Goal: Task Accomplishment & Management: Use online tool/utility

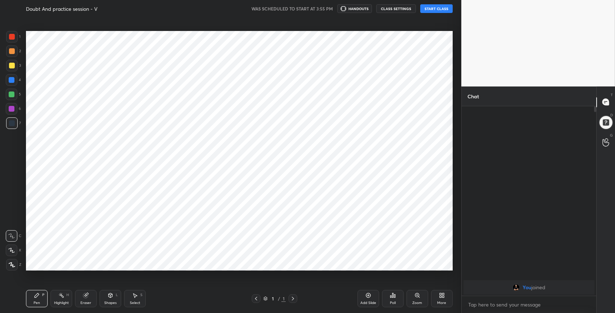
scroll to position [35775, 35610]
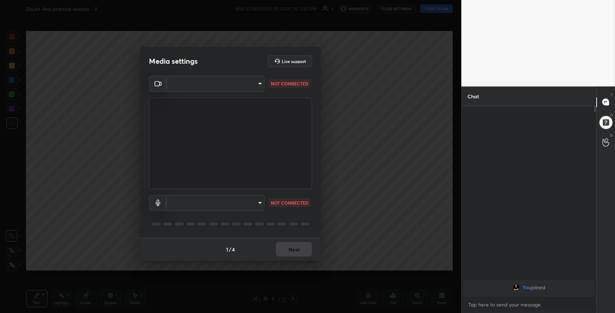
click at [260, 84] on body "1 2 3 4 5 6 7 C X Z C X Z E E Erase all H H Doubt And practice session - V WAS …" at bounding box center [307, 156] width 615 height 313
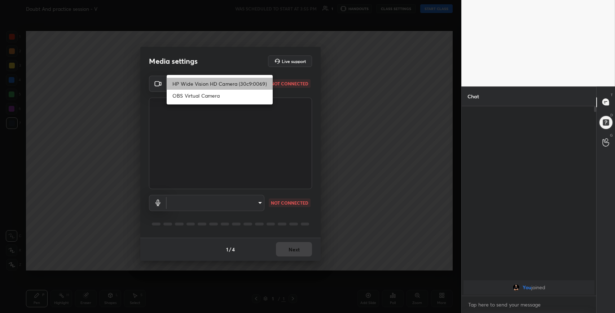
click at [228, 83] on li "HP Wide Vision HD Camera (30c9:0069)" at bounding box center [220, 84] width 106 height 12
type input "7636f030047b11fa979b1f104edb5a991d1ec31d31cf3db04bd7d1ef0882dbd1"
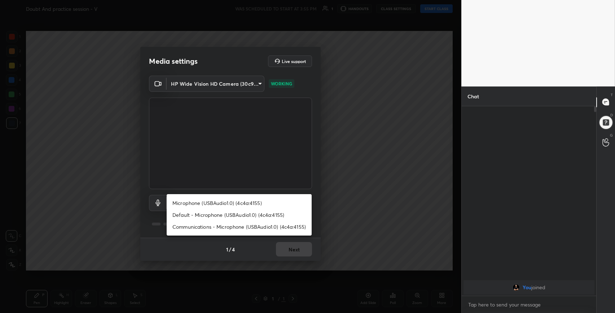
click at [257, 202] on body "1 2 3 4 5 6 7 C X Z C X Z E E Erase all H H Doubt And practice session - V WAS …" at bounding box center [307, 156] width 615 height 313
click at [200, 212] on li "Default - Microphone (USBAudio1.0) (4c4a:4155)" at bounding box center [239, 215] width 145 height 12
type input "default"
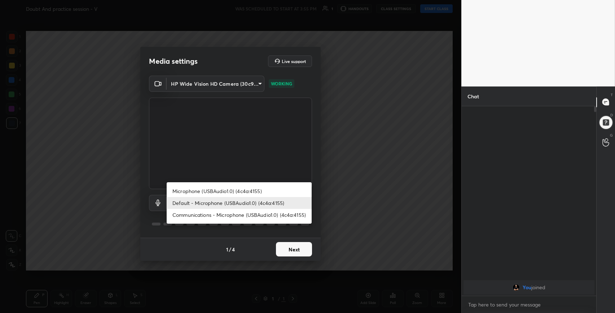
click at [258, 201] on body "1 2 3 4 5 6 7 C X Z C X Z E E Erase all H H Doubt And practice session - V WAS …" at bounding box center [307, 156] width 615 height 313
click at [408, 210] on div at bounding box center [307, 156] width 615 height 313
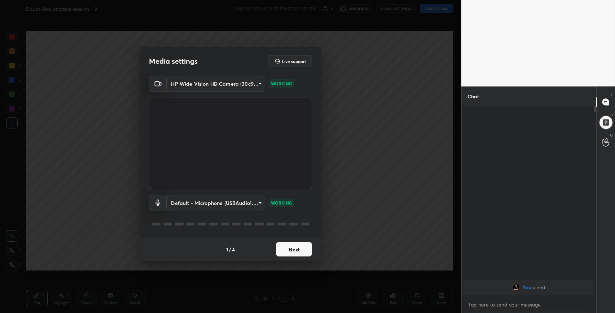
click at [301, 245] on button "Next" at bounding box center [294, 249] width 36 height 14
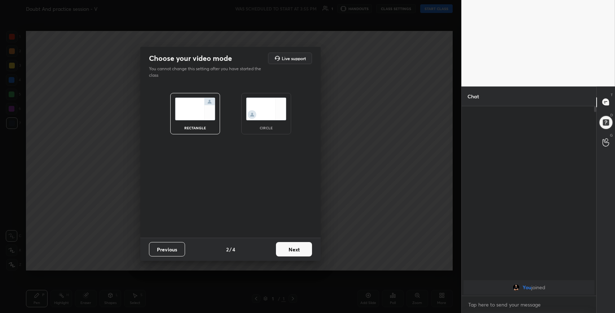
click at [301, 245] on button "Next" at bounding box center [294, 249] width 36 height 14
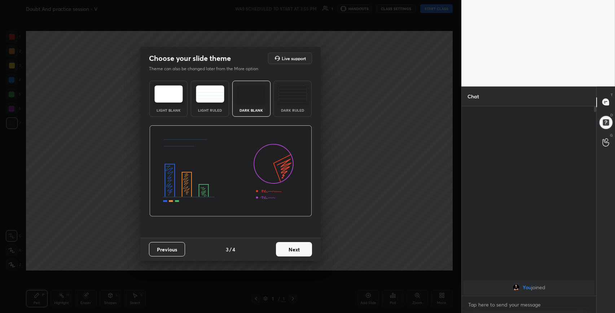
click at [301, 246] on button "Next" at bounding box center [294, 249] width 36 height 14
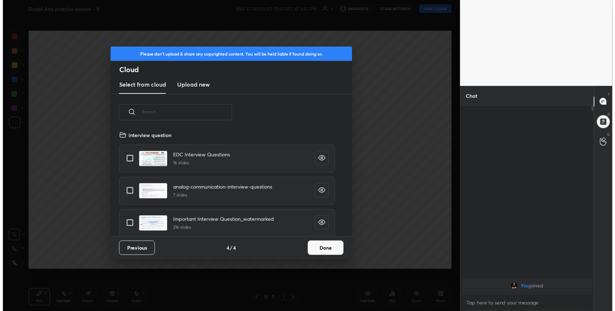
scroll to position [107, 231]
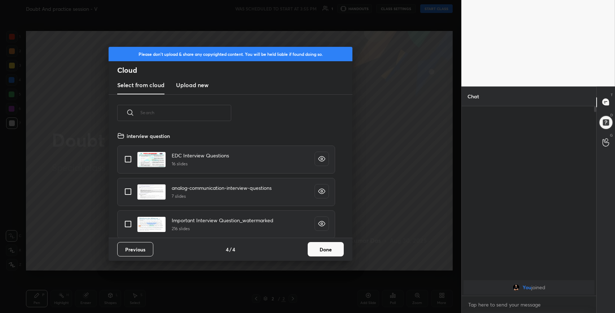
click at [319, 246] on button "Done" at bounding box center [325, 249] width 36 height 14
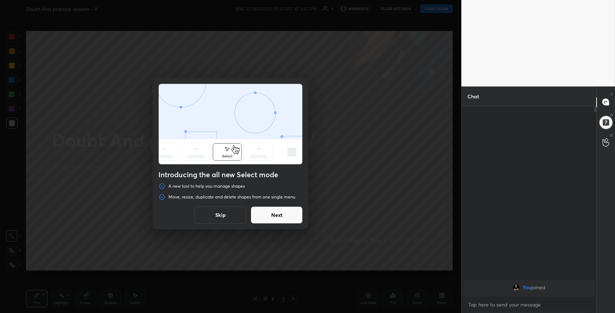
click at [268, 214] on button "Next" at bounding box center [276, 215] width 52 height 17
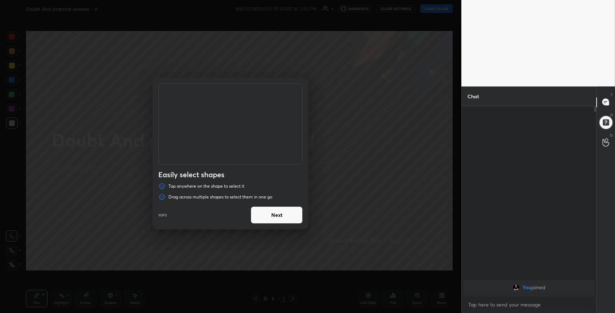
click at [287, 211] on button "Next" at bounding box center [276, 215] width 52 height 17
click at [287, 211] on button "Done" at bounding box center [276, 215] width 52 height 17
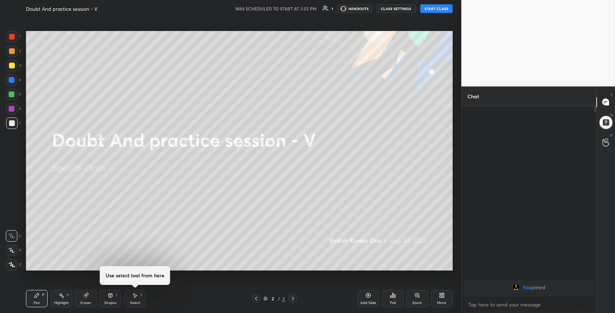
click at [433, 7] on button "START CLASS" at bounding box center [436, 8] width 32 height 9
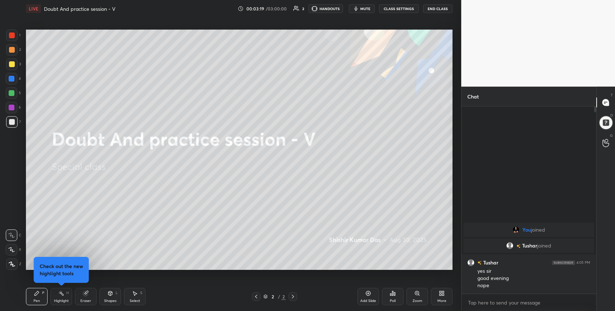
scroll to position [2, 2]
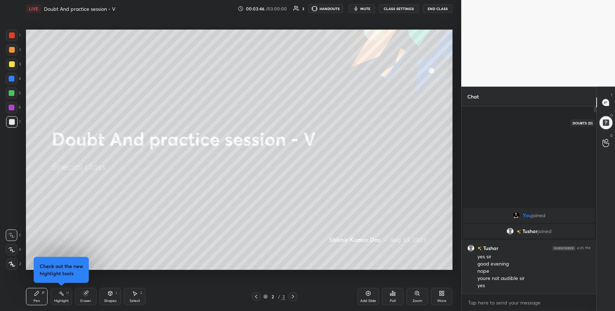
click at [604, 120] on div at bounding box center [606, 122] width 14 height 14
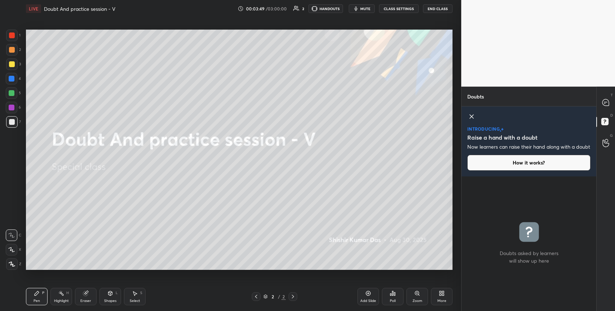
click at [531, 170] on button "How it works?" at bounding box center [528, 163] width 123 height 16
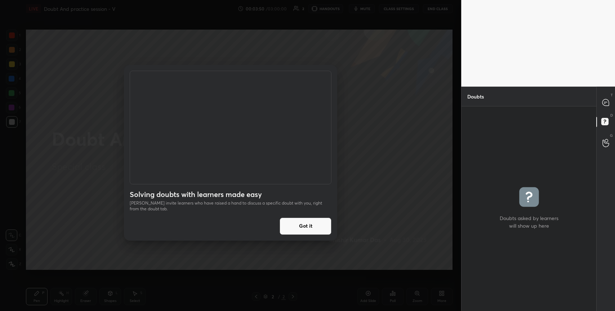
scroll to position [203, 133]
click at [301, 222] on button "Got it" at bounding box center [306, 225] width 52 height 17
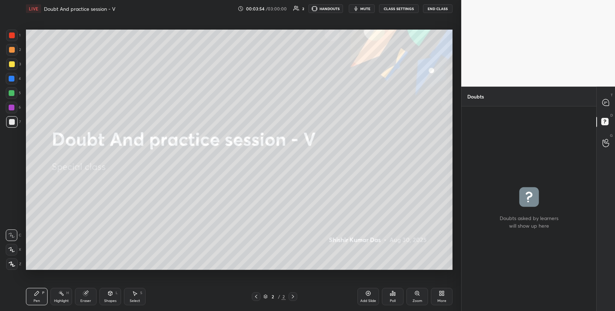
click at [548, 200] on div "grid" at bounding box center [529, 208] width 135 height 204
click at [606, 105] on icon at bounding box center [606, 102] width 6 height 6
type textarea "x"
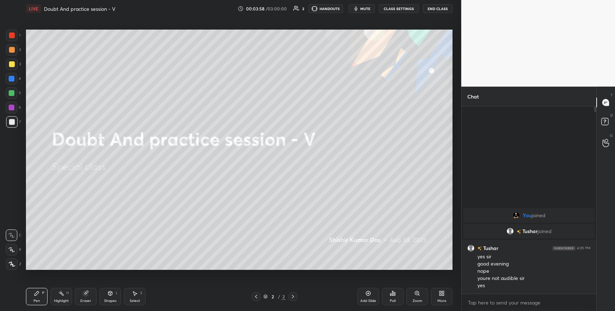
scroll to position [185, 133]
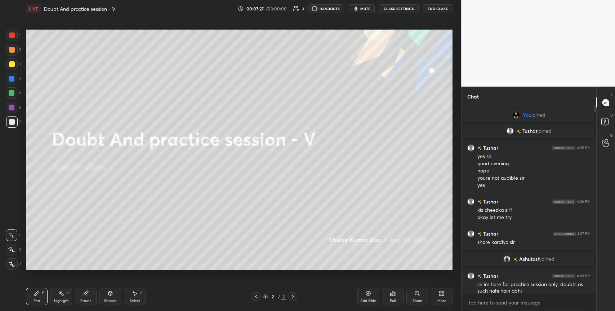
click at [435, 299] on div "More" at bounding box center [442, 296] width 22 height 17
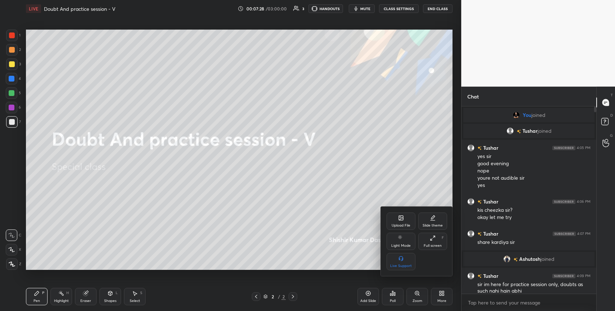
click at [296, 179] on div at bounding box center [307, 155] width 615 height 311
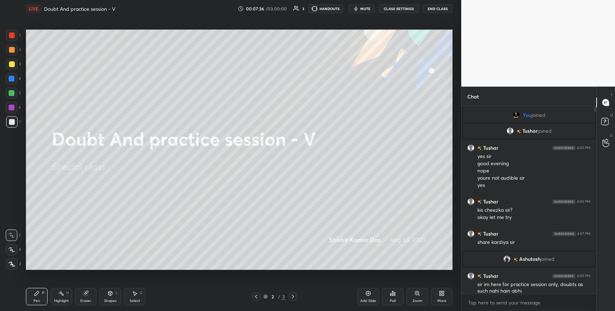
click at [443, 292] on icon at bounding box center [443, 292] width 2 height 2
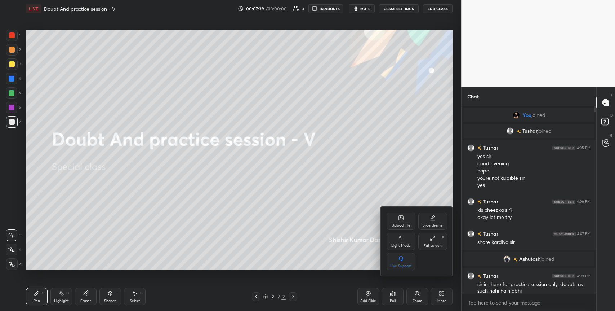
click at [402, 216] on icon at bounding box center [401, 218] width 4 height 4
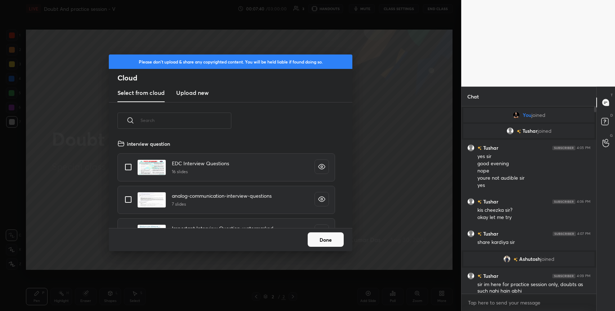
scroll to position [89, 231]
click at [191, 96] on h3 "Upload new" at bounding box center [192, 92] width 32 height 9
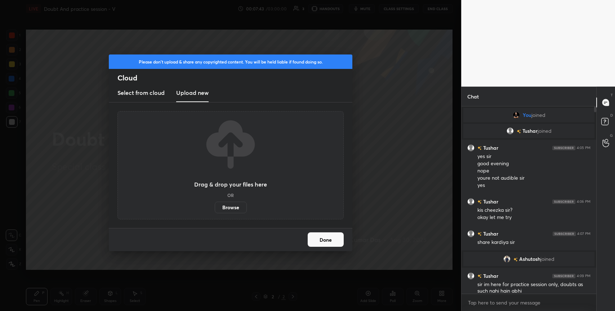
click at [225, 207] on label "Browse" at bounding box center [231, 207] width 32 height 12
click at [215, 207] on input "Browse" at bounding box center [215, 207] width 0 height 12
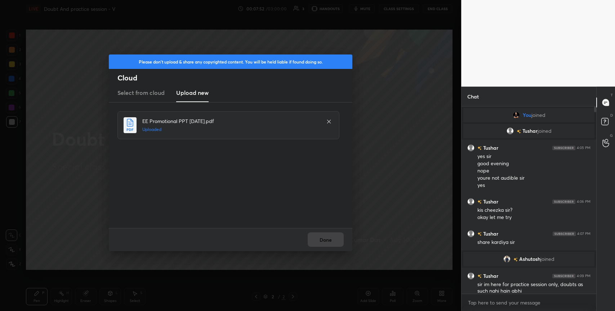
click at [332, 242] on button "Done" at bounding box center [326, 239] width 36 height 14
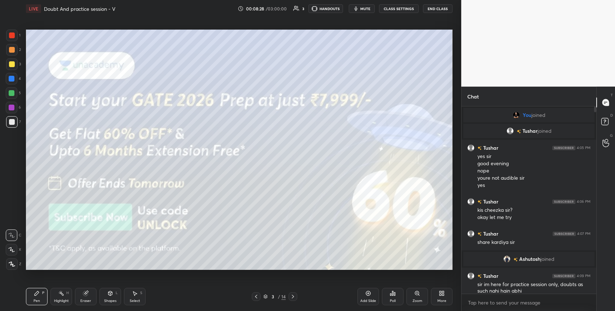
click at [288, 298] on div "3 / 14" at bounding box center [274, 296] width 45 height 9
click at [291, 298] on icon at bounding box center [293, 296] width 6 height 6
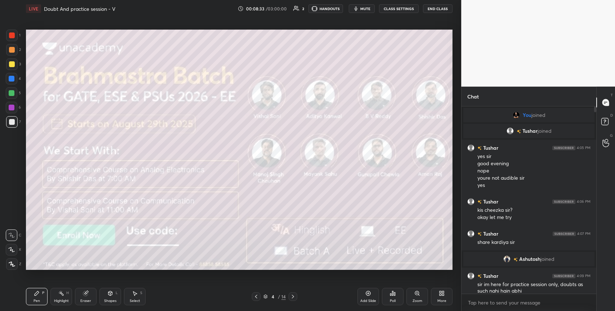
click at [298, 296] on div "4 / 14" at bounding box center [275, 296] width 166 height 9
click at [294, 296] on icon at bounding box center [293, 296] width 6 height 6
click at [295, 293] on icon at bounding box center [293, 296] width 6 height 6
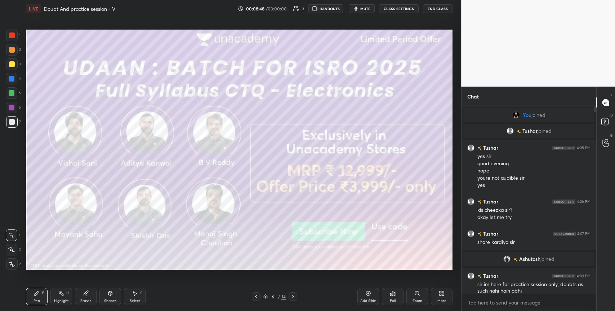
click at [293, 297] on icon at bounding box center [293, 296] width 2 height 4
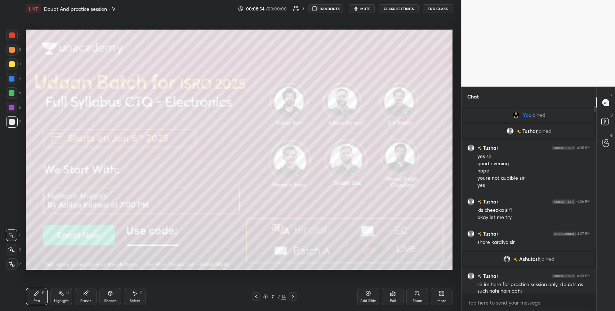
click at [293, 297] on icon at bounding box center [293, 296] width 6 height 6
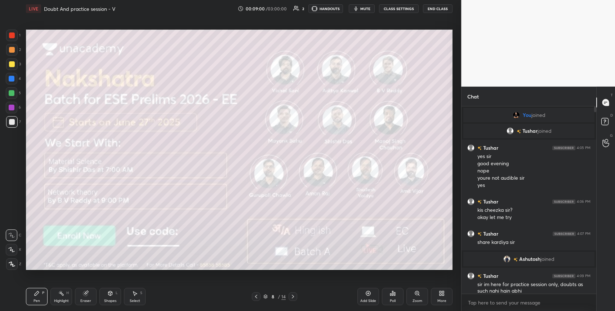
click at [290, 294] on icon at bounding box center [293, 296] width 6 height 6
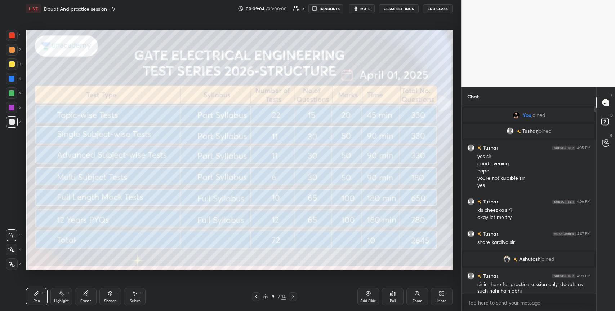
click at [297, 298] on div at bounding box center [293, 296] width 9 height 9
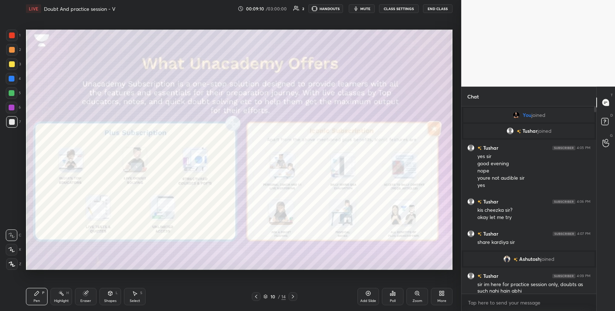
click at [294, 296] on icon at bounding box center [293, 296] width 6 height 6
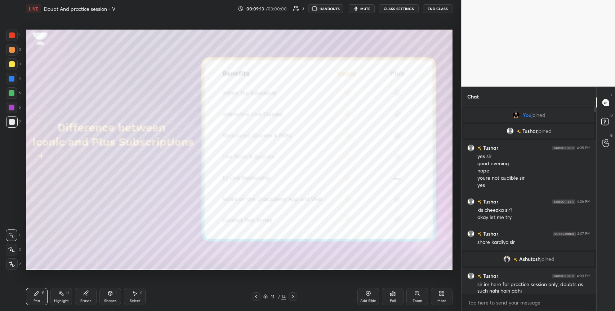
click at [294, 294] on icon at bounding box center [293, 296] width 6 height 6
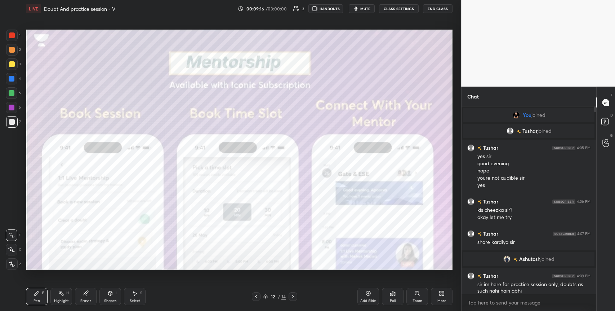
drag, startPoint x: 294, startPoint y: 297, endPoint x: 297, endPoint y: 295, distance: 3.7
click at [294, 297] on icon at bounding box center [293, 296] width 6 height 6
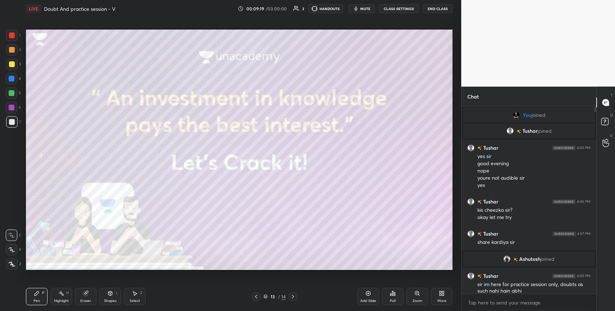
click at [292, 295] on icon at bounding box center [293, 296] width 6 height 6
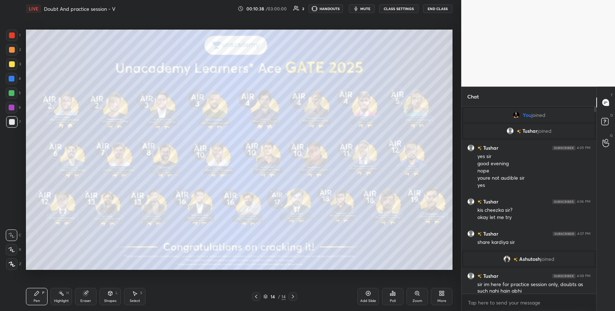
click at [432, 291] on div "More" at bounding box center [442, 296] width 22 height 17
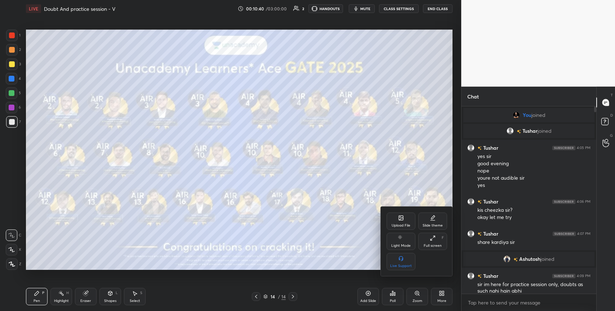
click at [396, 218] on div "Upload File" at bounding box center [401, 220] width 29 height 17
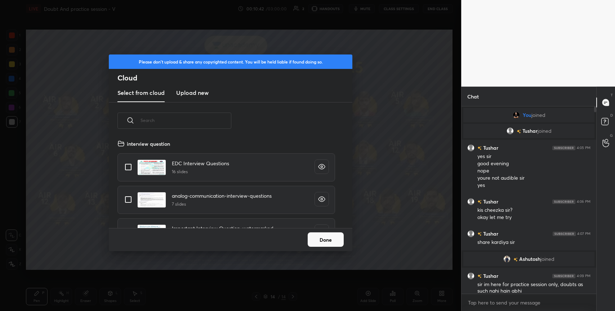
click at [189, 90] on h3 "Upload new" at bounding box center [192, 92] width 32 height 9
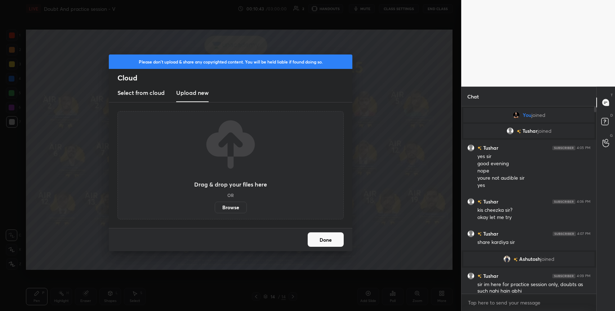
click at [227, 204] on label "Browse" at bounding box center [231, 207] width 32 height 12
click at [215, 204] on input "Browse" at bounding box center [215, 207] width 0 height 12
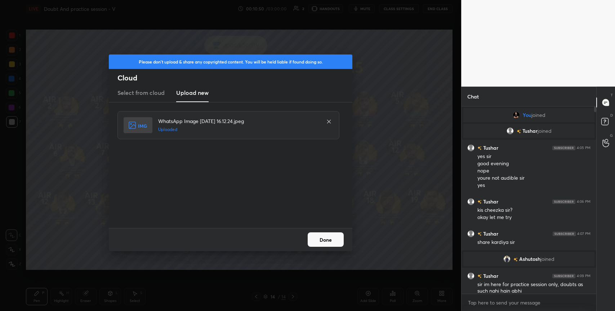
click at [320, 240] on button "Done" at bounding box center [326, 239] width 36 height 14
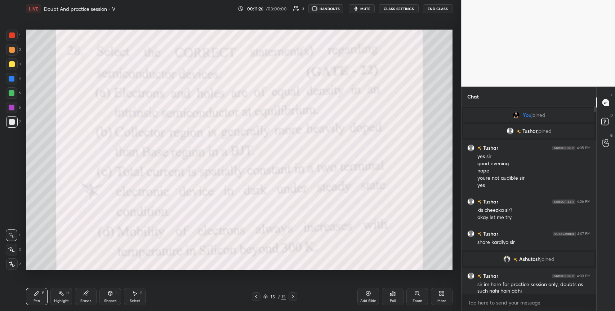
click at [12, 105] on div at bounding box center [12, 108] width 6 height 6
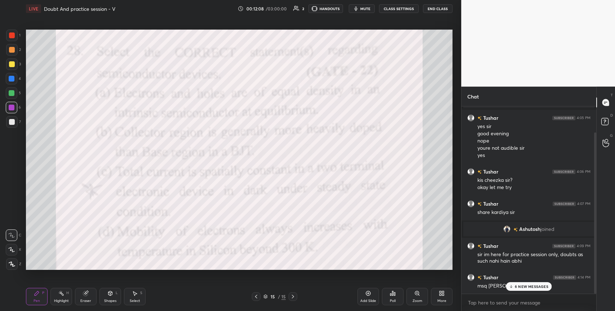
drag, startPoint x: 595, startPoint y: 243, endPoint x: 598, endPoint y: 260, distance: 17.8
click at [598, 260] on div "Chat You joined [PERSON_NAME] joined Tushar 4:05 PM yes sir good evening nope y…" at bounding box center [538, 199] width 154 height 224
click at [529, 284] on p "6 NEW MESSAGES" at bounding box center [532, 286] width 34 height 4
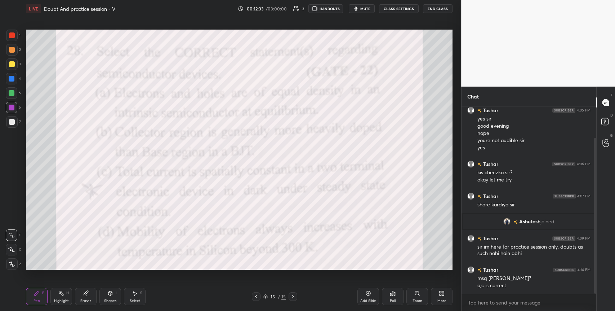
scroll to position [55, 0]
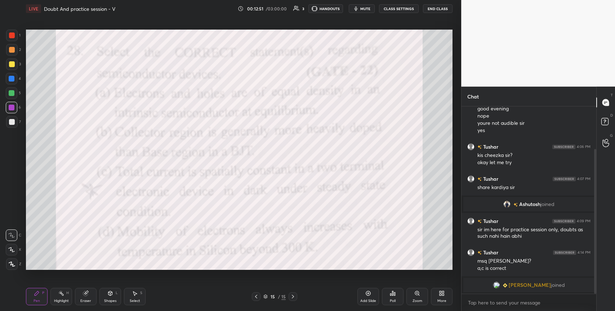
click at [369, 296] on icon at bounding box center [368, 293] width 6 height 6
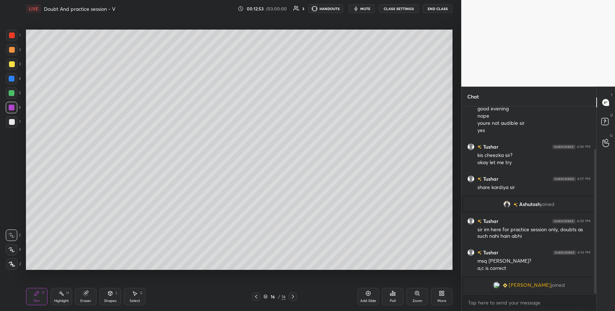
click at [19, 119] on div "7" at bounding box center [13, 122] width 15 height 12
click at [257, 296] on icon at bounding box center [256, 296] width 6 height 6
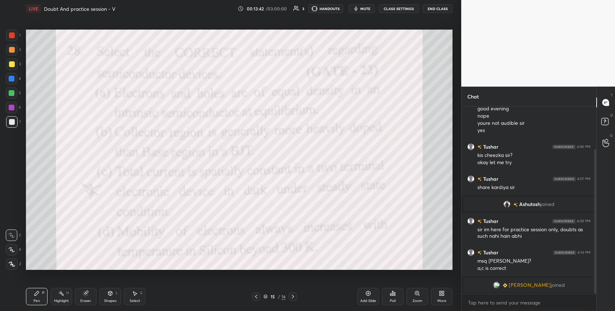
click at [292, 297] on icon at bounding box center [293, 296] width 6 height 6
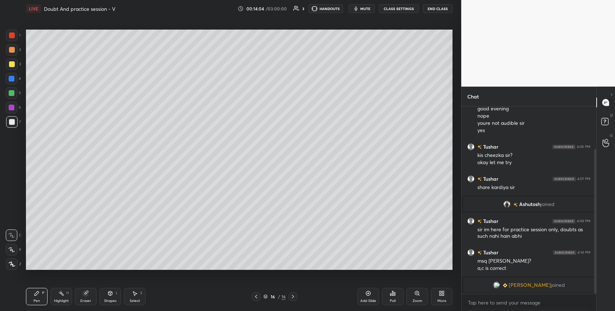
click at [257, 295] on icon at bounding box center [256, 296] width 6 height 6
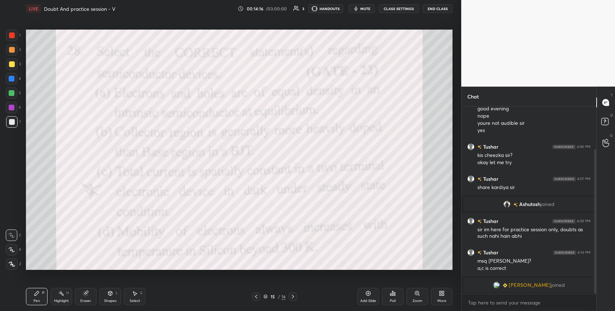
click at [294, 296] on icon at bounding box center [293, 296] width 6 height 6
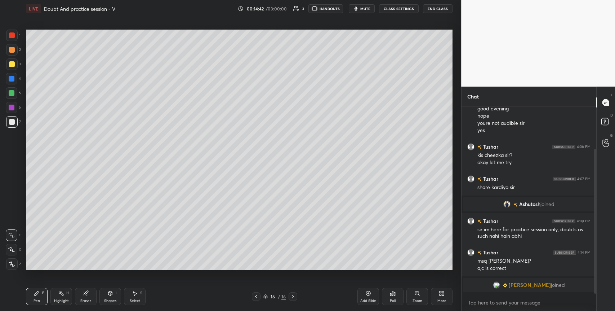
click at [12, 250] on icon at bounding box center [11, 249] width 6 height 5
click at [88, 298] on div "Eraser" at bounding box center [86, 296] width 22 height 17
click at [38, 293] on icon at bounding box center [37, 293] width 6 height 6
click at [12, 106] on div at bounding box center [12, 108] width 6 height 6
click at [365, 295] on icon at bounding box center [368, 293] width 6 height 6
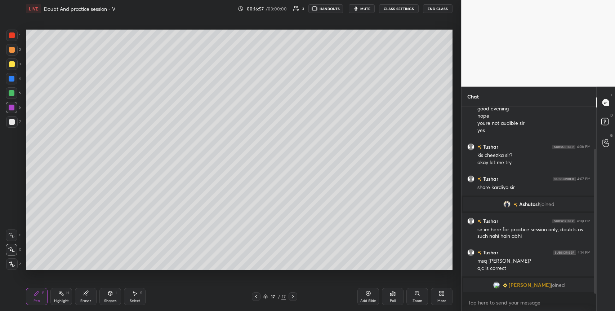
click at [14, 94] on div at bounding box center [12, 93] width 6 height 6
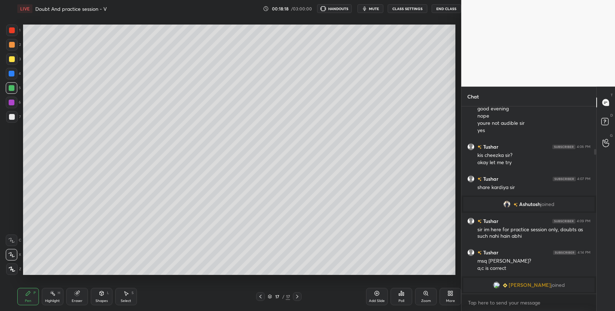
scroll to position [35778, 35610]
